Goal: Transaction & Acquisition: Purchase product/service

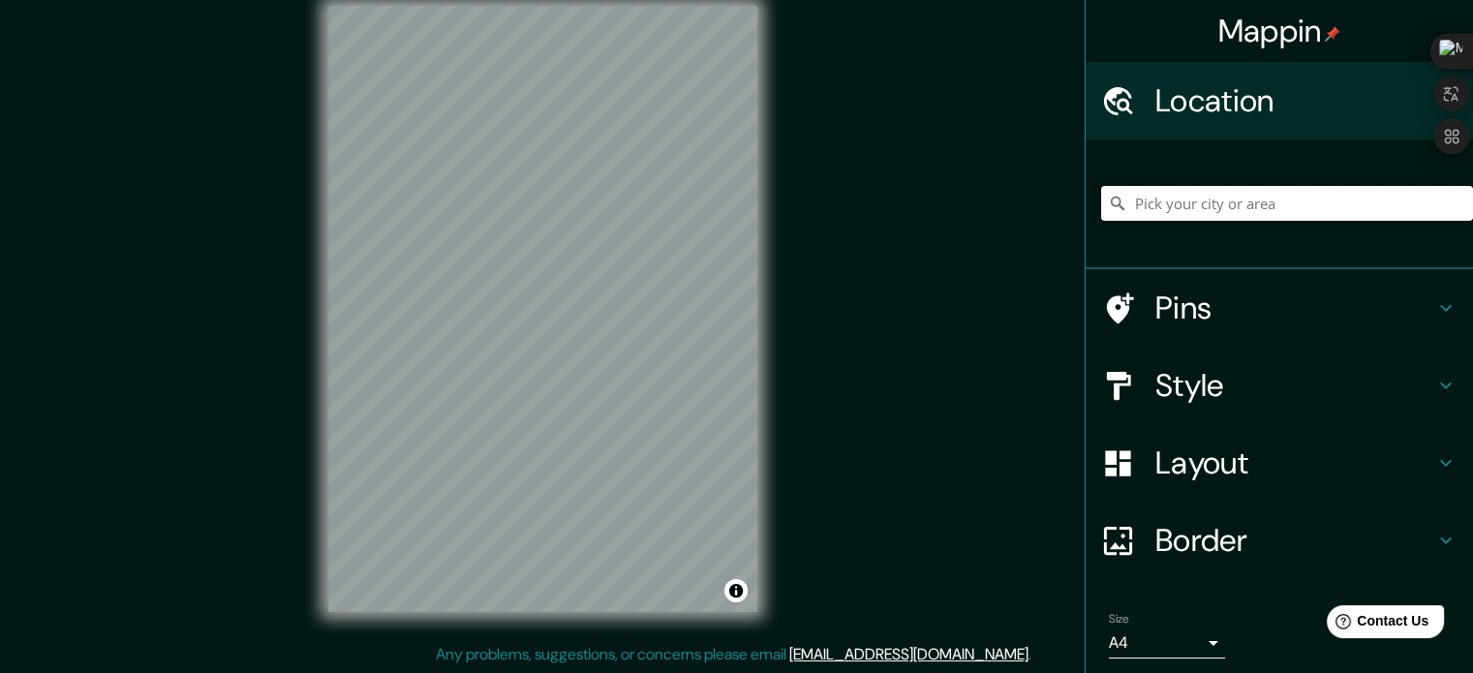
click at [1266, 201] on input "Pick your city or area" at bounding box center [1287, 203] width 372 height 35
type input "Huancayo, [GEOGRAPHIC_DATA], [GEOGRAPHIC_DATA]"
click at [881, 382] on div "Mappin Location [GEOGRAPHIC_DATA], [GEOGRAPHIC_DATA], [GEOGRAPHIC_DATA] [GEOGRA…" at bounding box center [736, 324] width 1473 height 699
click at [858, 242] on div "Mappin Location [GEOGRAPHIC_DATA], [GEOGRAPHIC_DATA], [GEOGRAPHIC_DATA] [GEOGRA…" at bounding box center [736, 324] width 1473 height 699
click at [1245, 296] on h4 "Pins" at bounding box center [1294, 308] width 279 height 39
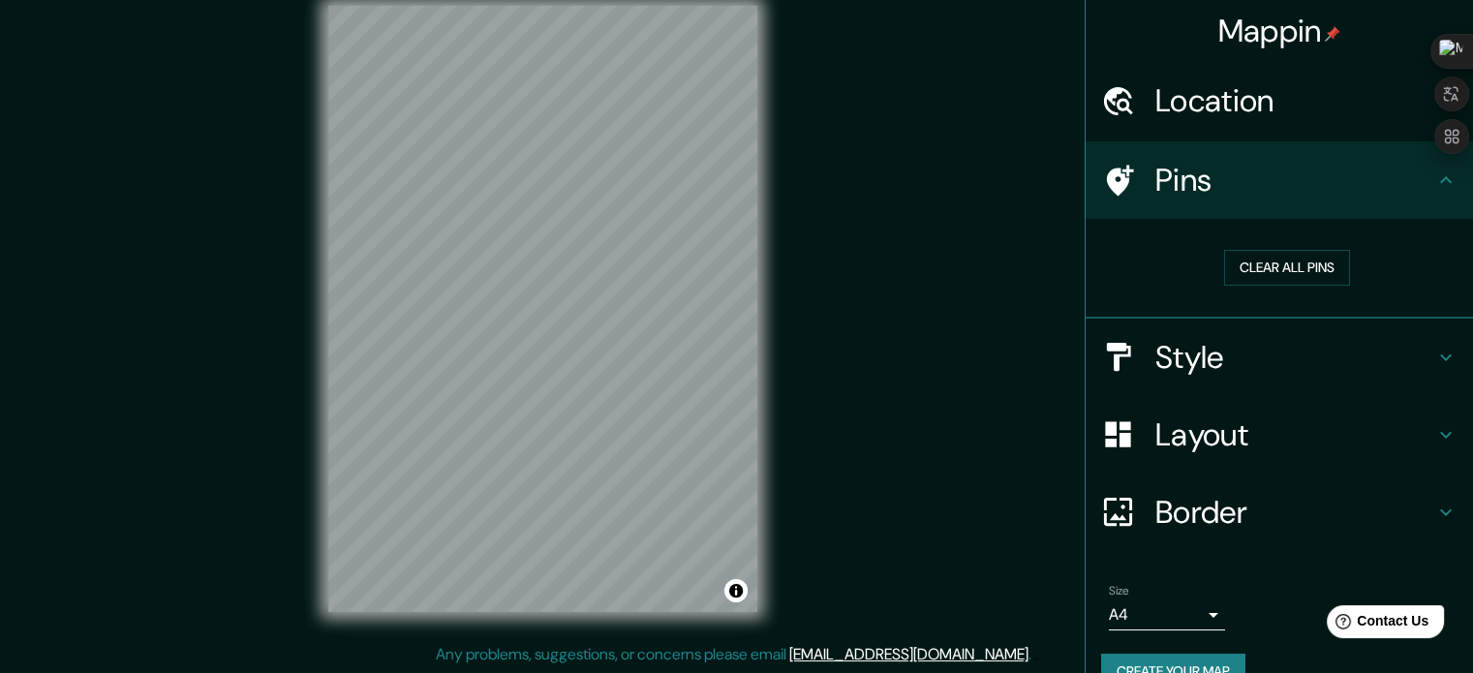
click at [1197, 351] on h4 "Style" at bounding box center [1294, 357] width 279 height 39
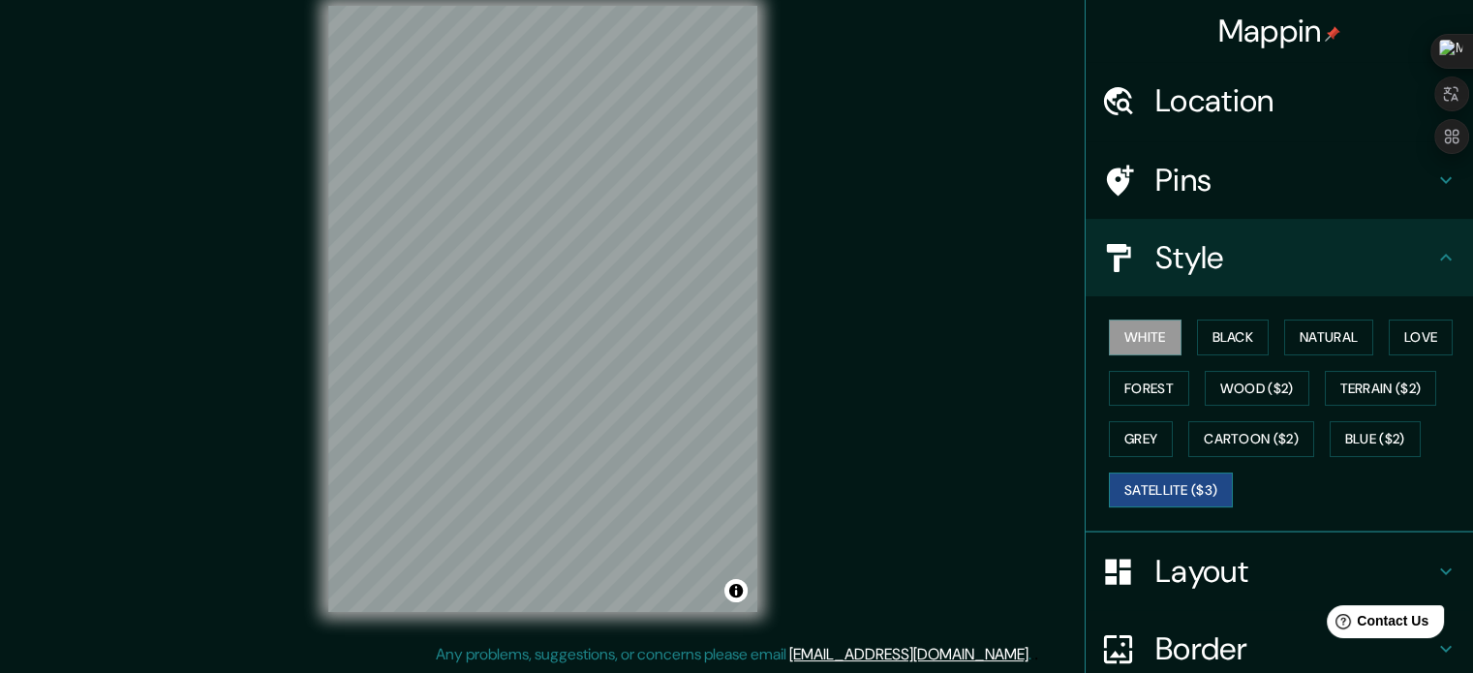
click at [1228, 480] on button "Satellite ($3)" at bounding box center [1171, 491] width 124 height 36
click at [1309, 394] on button "Wood ($2)" at bounding box center [1257, 389] width 105 height 36
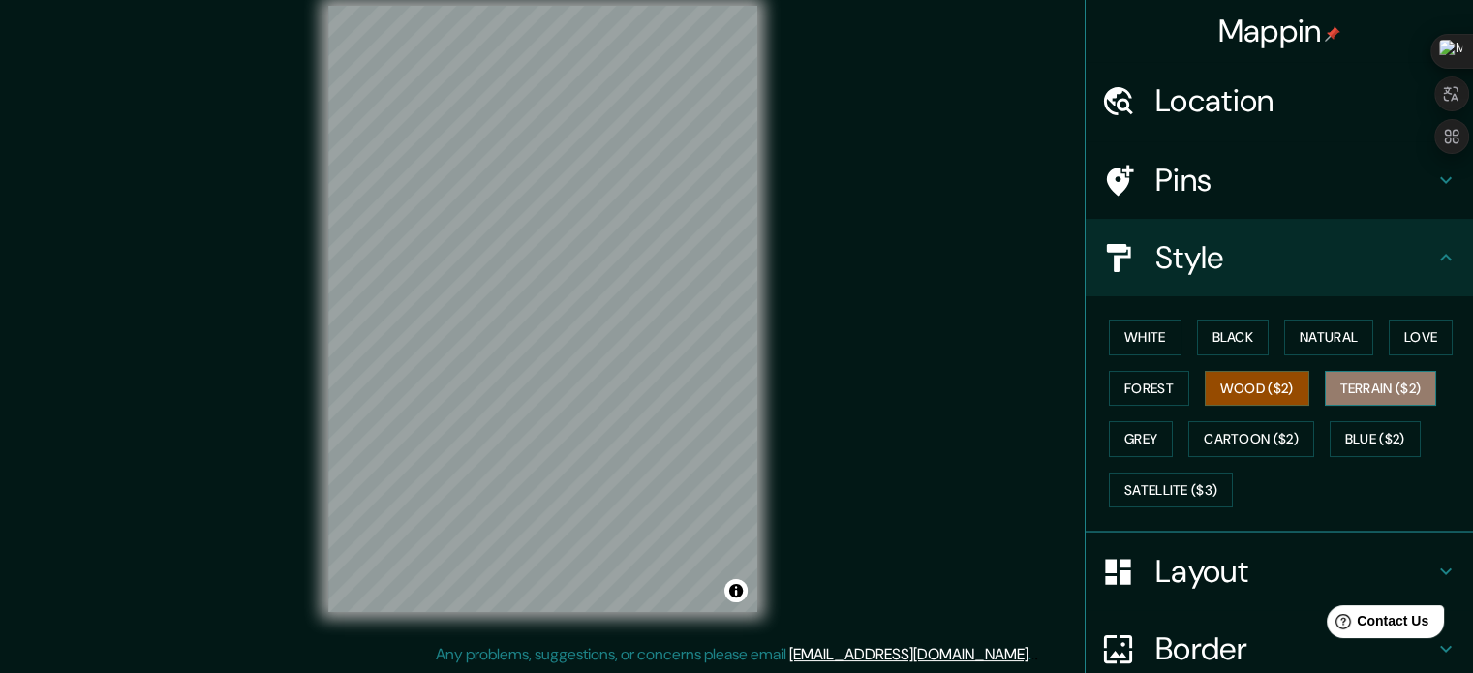
click at [1325, 407] on button "Terrain ($2)" at bounding box center [1381, 389] width 112 height 36
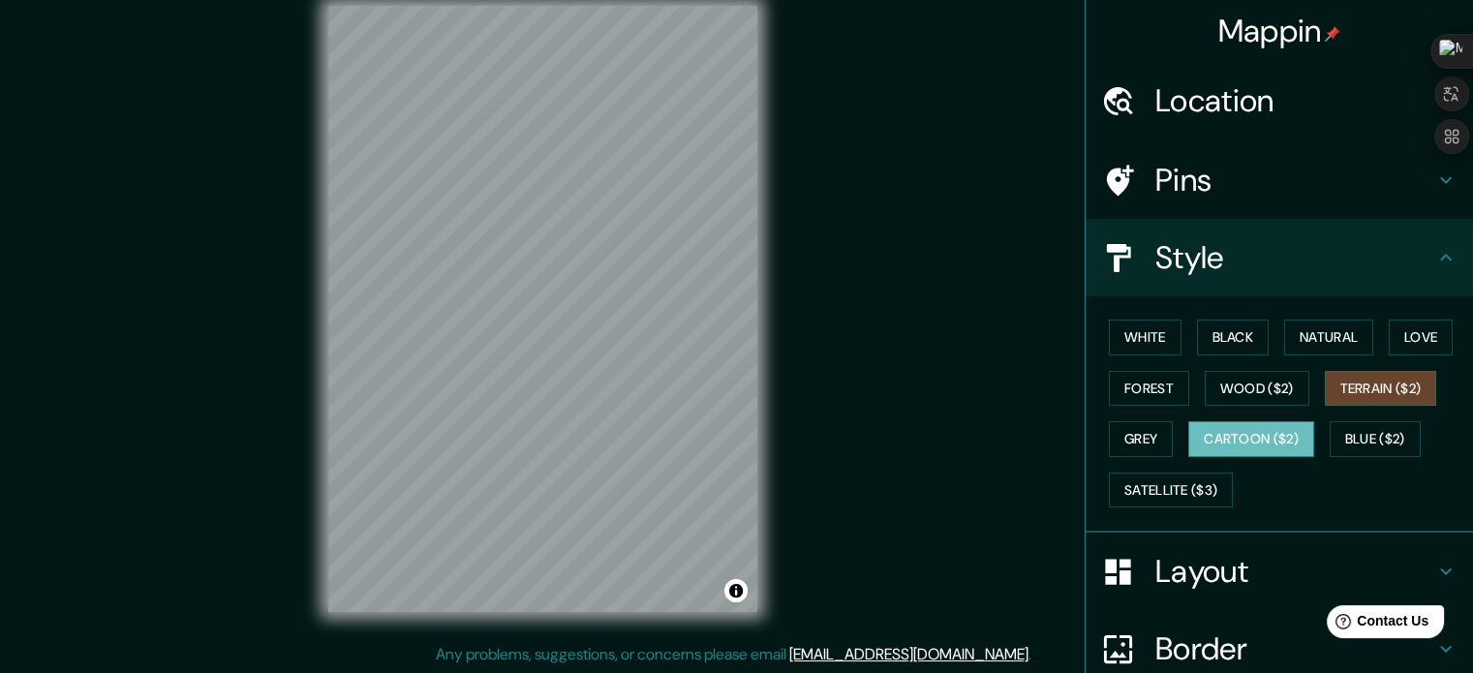
click at [1314, 437] on button "Cartoon ($2)" at bounding box center [1251, 439] width 126 height 36
click at [1317, 329] on button "Natural" at bounding box center [1328, 338] width 89 height 36
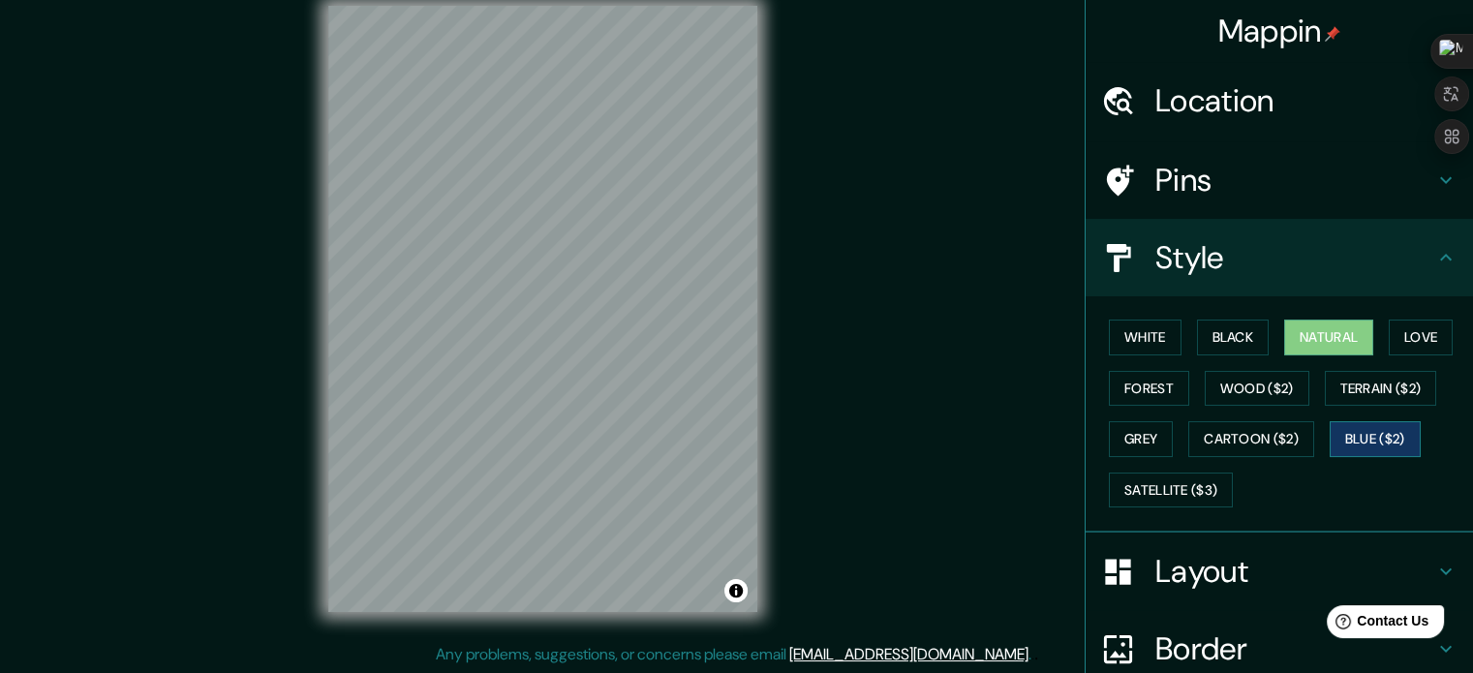
click at [1330, 457] on button "Blue ($2)" at bounding box center [1375, 439] width 91 height 36
click at [1289, 336] on button "Natural" at bounding box center [1328, 338] width 89 height 36
click at [1235, 340] on button "Black" at bounding box center [1233, 338] width 73 height 36
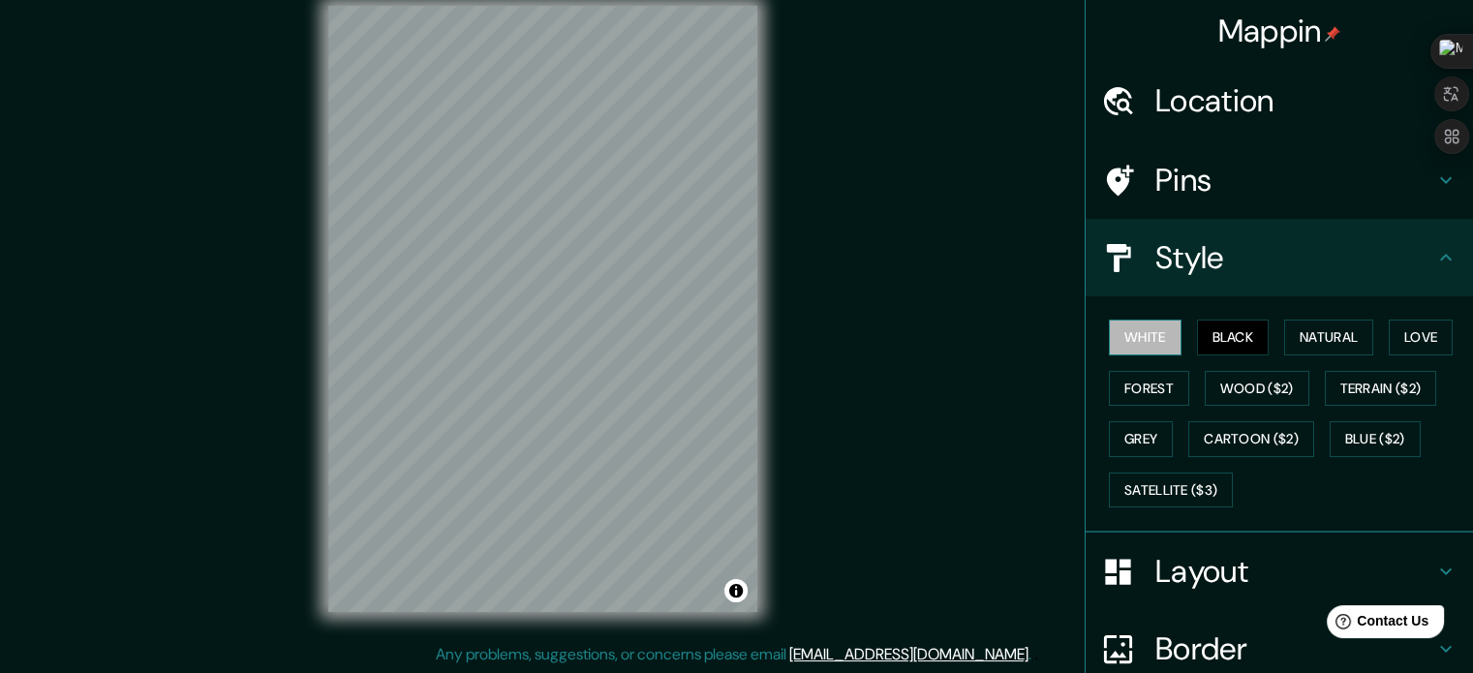
click at [1124, 323] on button "White" at bounding box center [1145, 338] width 73 height 36
click at [1189, 381] on button "Forest" at bounding box center [1149, 389] width 80 height 36
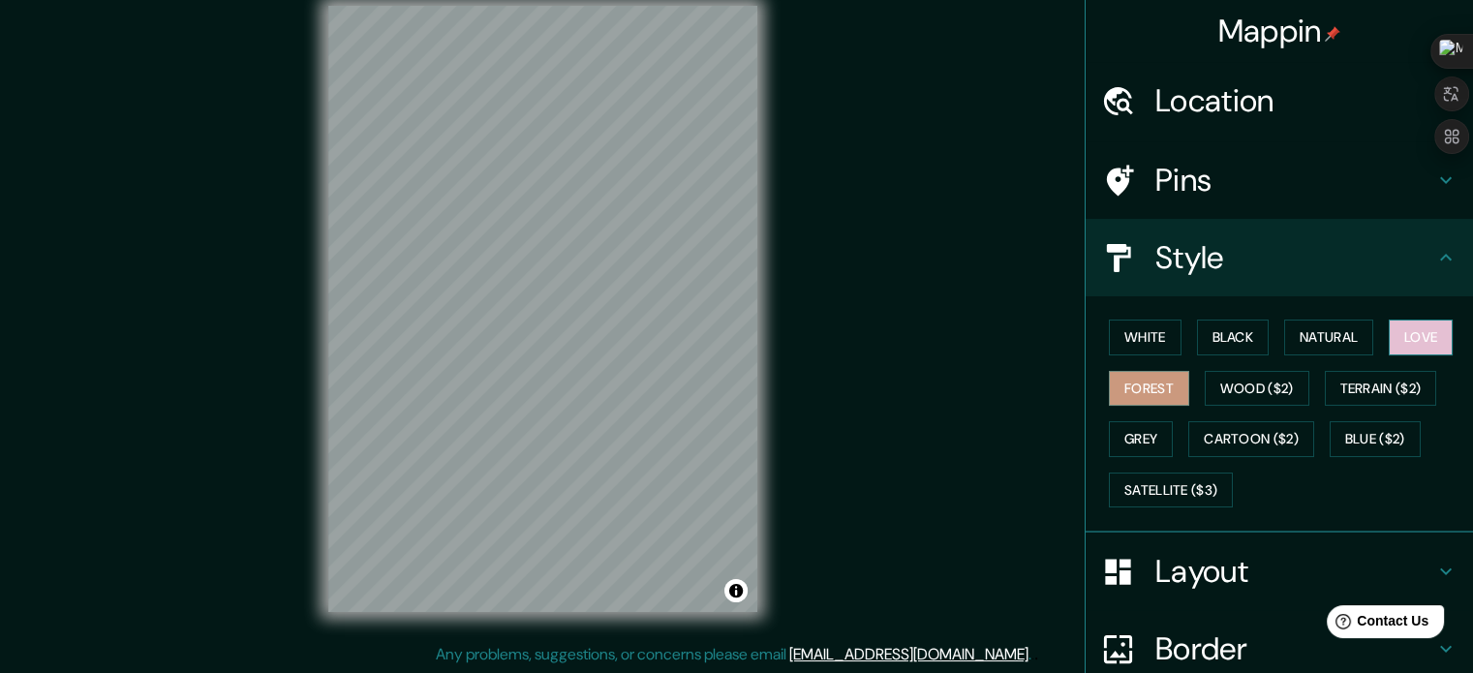
click at [1389, 355] on button "Love" at bounding box center [1421, 338] width 64 height 36
click at [1086, 48] on div "Mappin" at bounding box center [1279, 31] width 387 height 62
